Goal: Entertainment & Leisure: Consume media (video, audio)

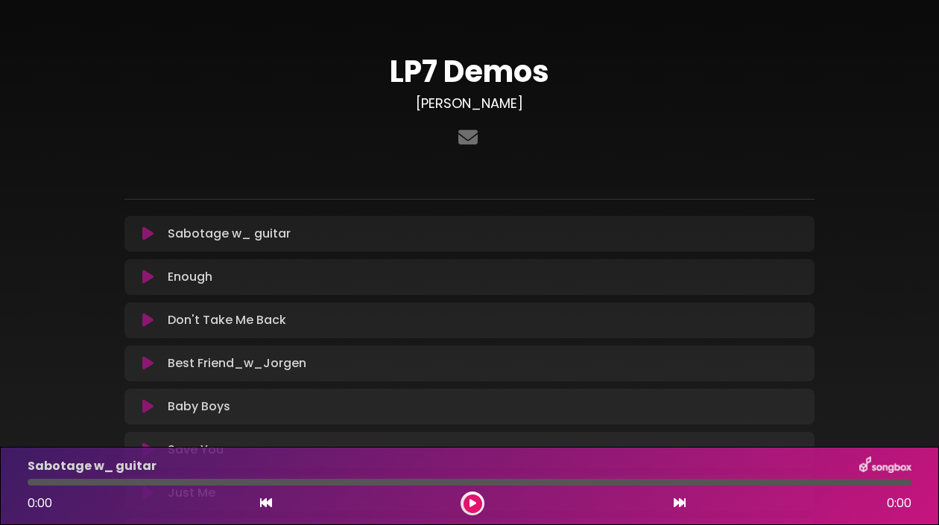
click at [144, 238] on icon at bounding box center [147, 234] width 11 height 15
click at [488, 513] on div "0:00 0:00" at bounding box center [470, 504] width 902 height 24
click at [146, 233] on icon at bounding box center [147, 234] width 11 height 15
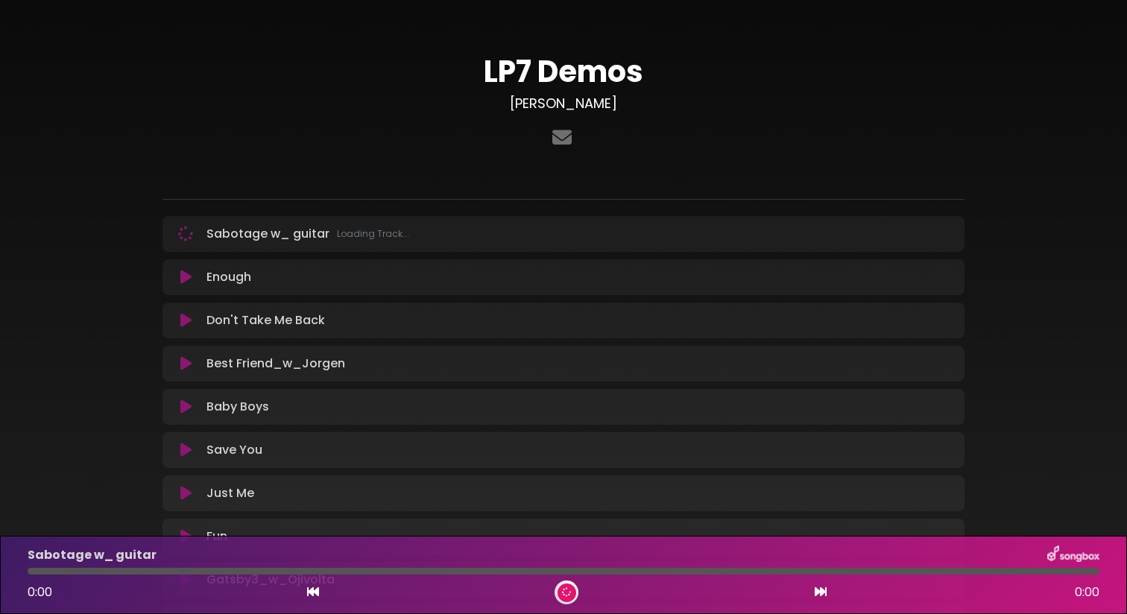
click at [241, 240] on p "Sabotage w_ guitar Loading Track..." at bounding box center [307, 234] width 203 height 18
click at [183, 274] on icon at bounding box center [185, 277] width 11 height 15
